Goal: Task Accomplishment & Management: Use online tool/utility

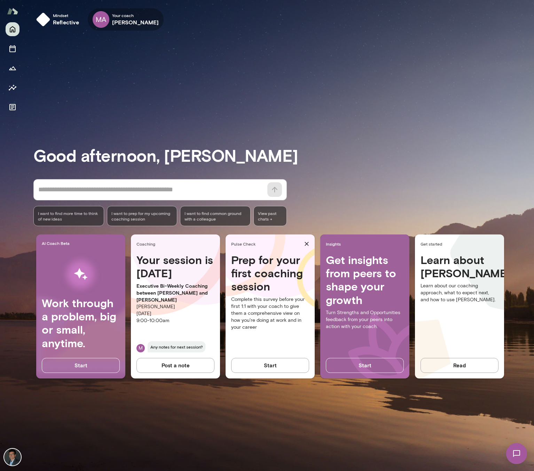
click at [135, 18] on h6 "[PERSON_NAME]" at bounding box center [135, 22] width 47 height 8
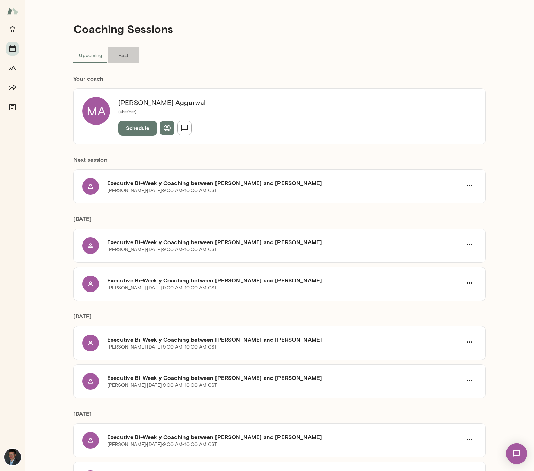
click at [119, 53] on button "Past" at bounding box center [122, 55] width 31 height 17
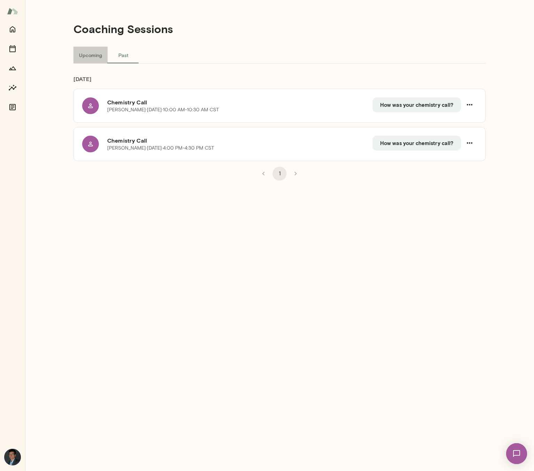
click at [94, 53] on button "Upcoming" at bounding box center [90, 55] width 34 height 17
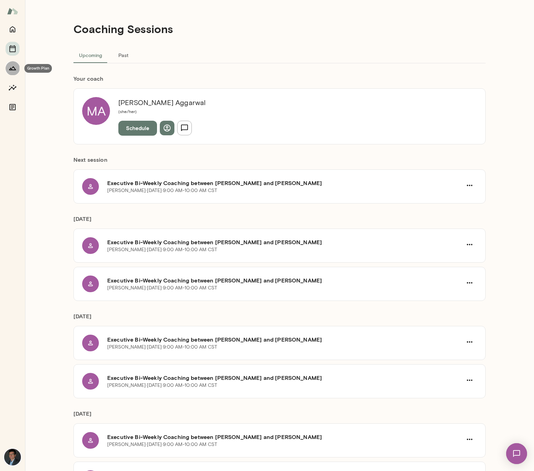
click at [10, 66] on icon "Growth Plan" at bounding box center [12, 68] width 8 height 8
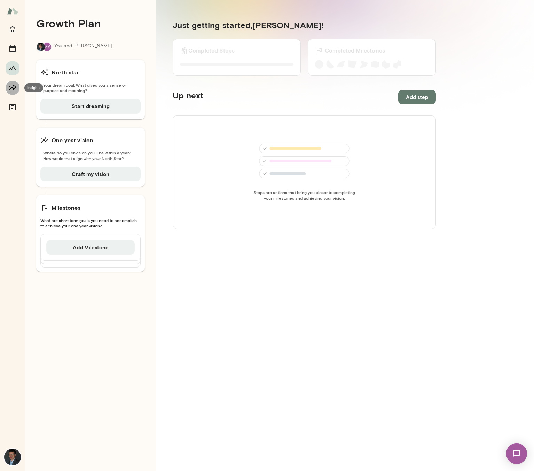
click at [12, 90] on icon "Insights" at bounding box center [12, 87] width 8 height 8
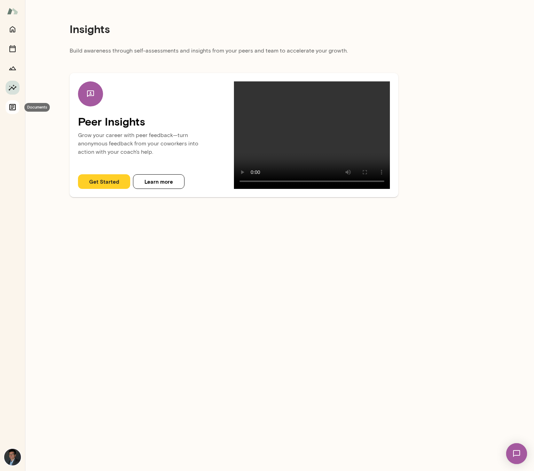
click at [10, 105] on icon "Documents" at bounding box center [12, 107] width 8 height 8
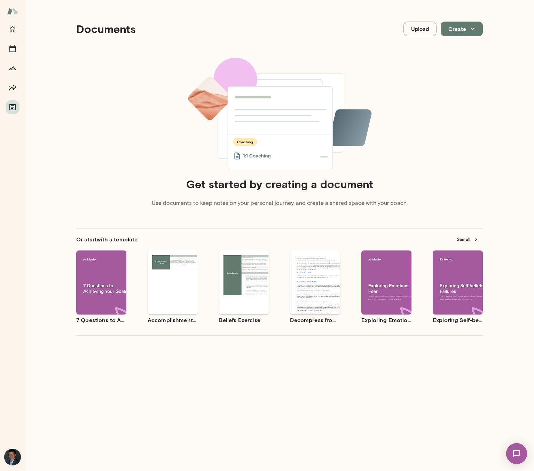
click at [416, 29] on button "Upload" at bounding box center [419, 29] width 33 height 15
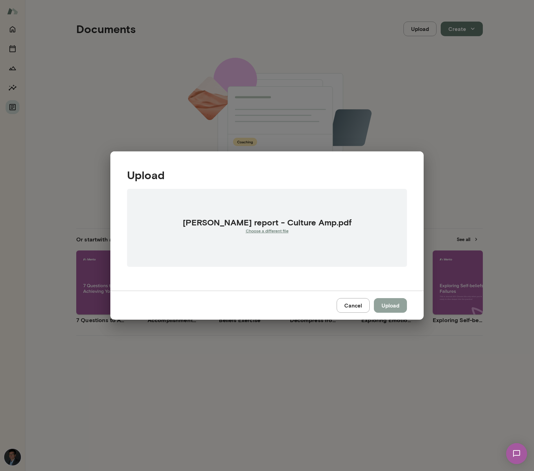
click at [384, 301] on button "Upload" at bounding box center [390, 305] width 33 height 15
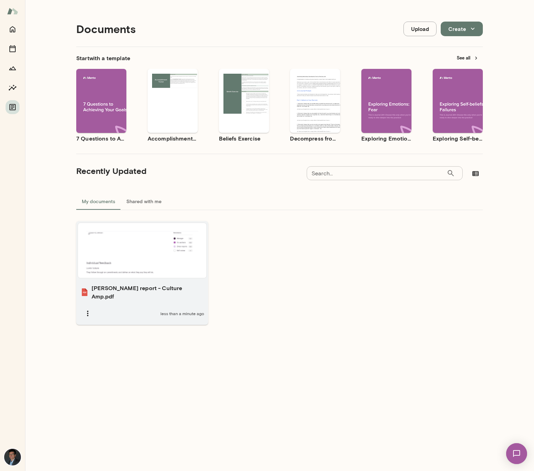
click at [145, 251] on div at bounding box center [142, 250] width 123 height 49
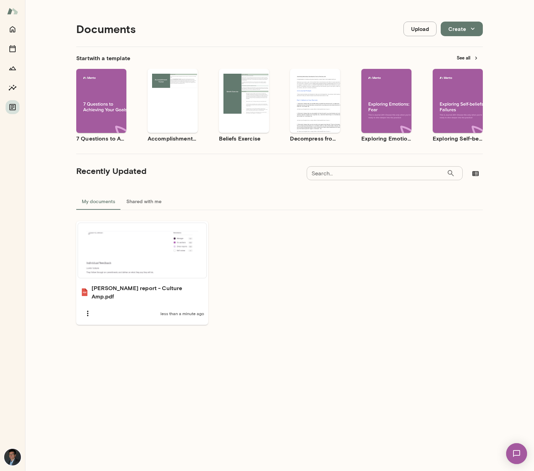
click at [302, 290] on ul "[PERSON_NAME] report - Culture Amp.pdf less than a minute ago" at bounding box center [279, 273] width 406 height 104
click at [160, 170] on div "Recently Updated Search... ​ Search..." at bounding box center [279, 173] width 406 height 17
click at [11, 8] on img at bounding box center [12, 11] width 11 height 13
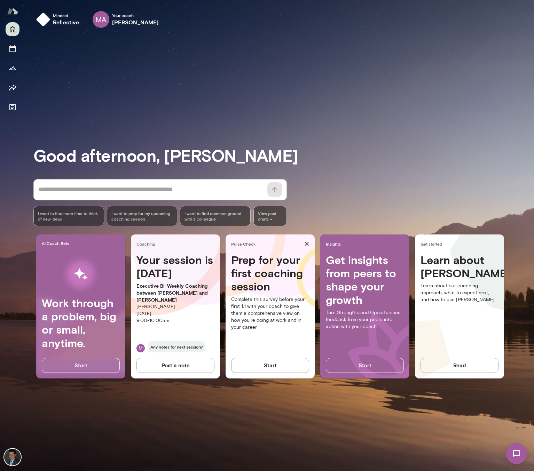
click at [269, 367] on button "Start" at bounding box center [270, 365] width 78 height 15
click at [132, 216] on span "I want to prep for my upcoming coaching session" at bounding box center [142, 215] width 62 height 11
